Goal: Browse casually

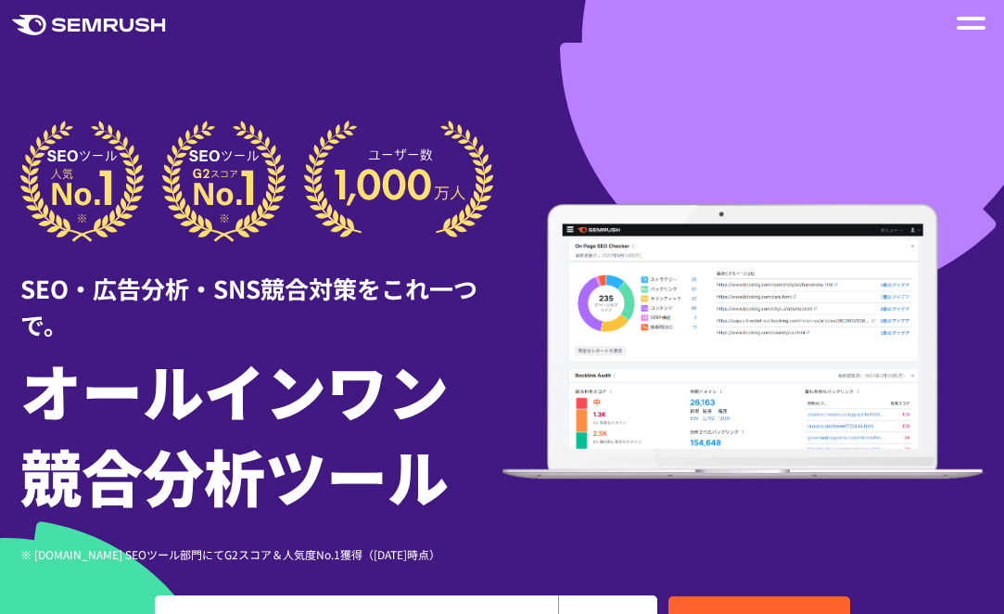
click at [142, 105] on div at bounding box center [502, 535] width 1004 height 1070
click at [273, 59] on div at bounding box center [502, 535] width 1004 height 1070
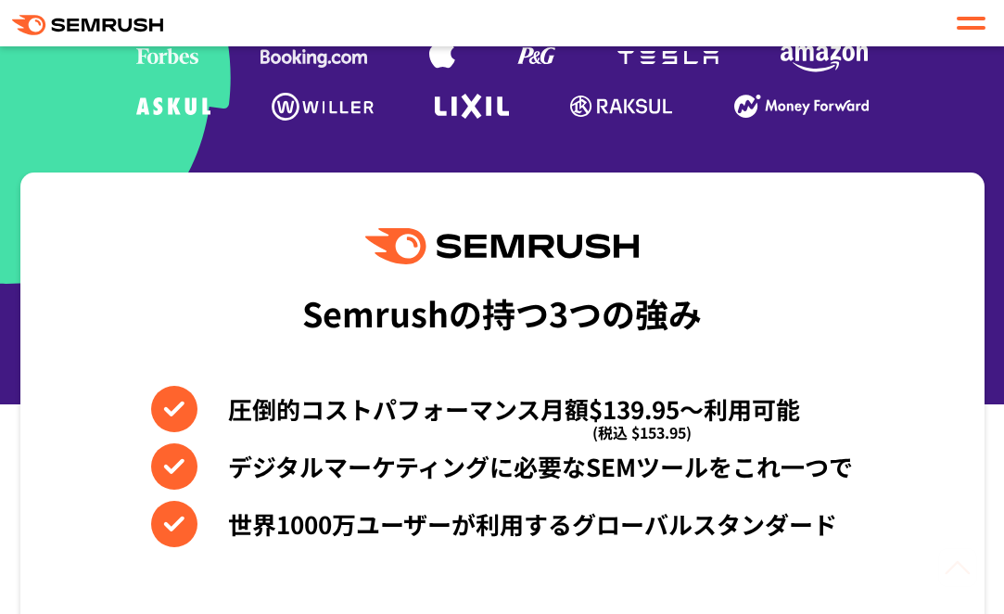
scroll to position [672, 0]
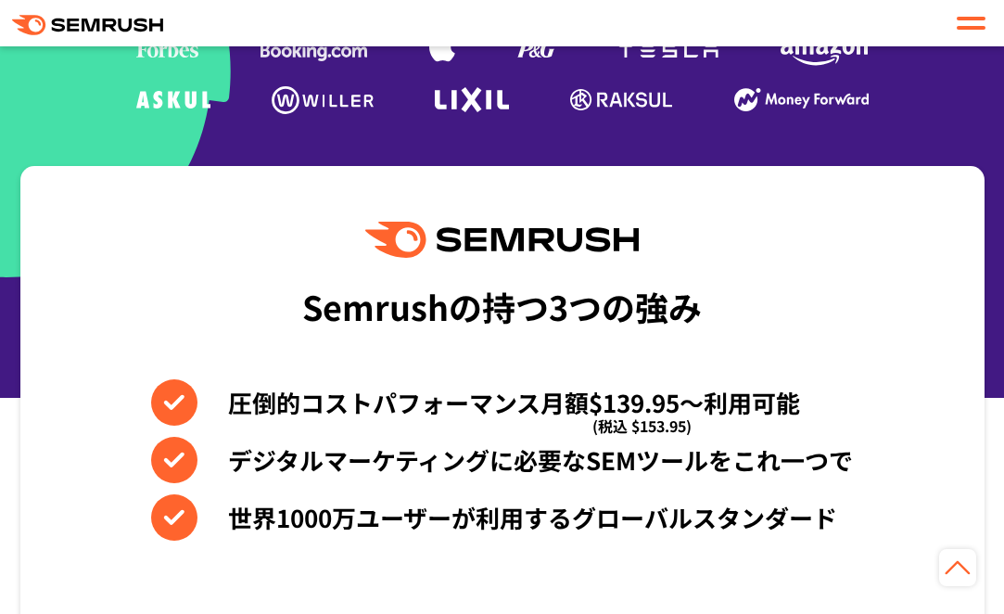
click at [102, 278] on div "Semrushの持つ3つの強み 圧倒的コストパフォーマンス月額$139.95〜利用可能 (税込 $153.95) デジタルマーケティングに必要なSEMツールを…" at bounding box center [502, 458] width 965 height 585
